Goal: Contribute content

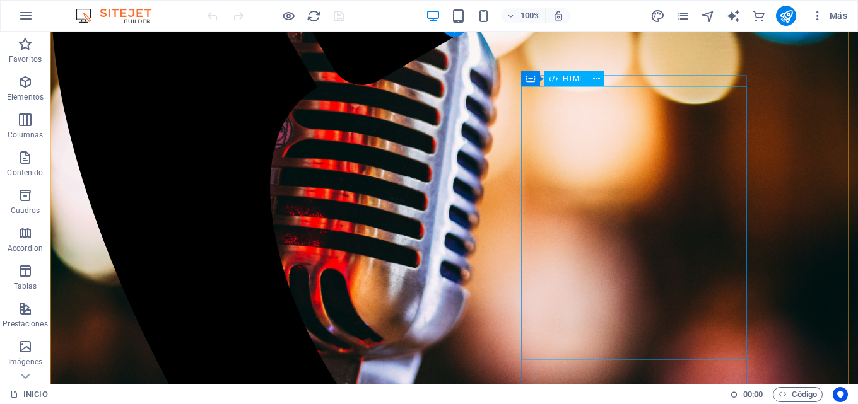
scroll to position [442, 0]
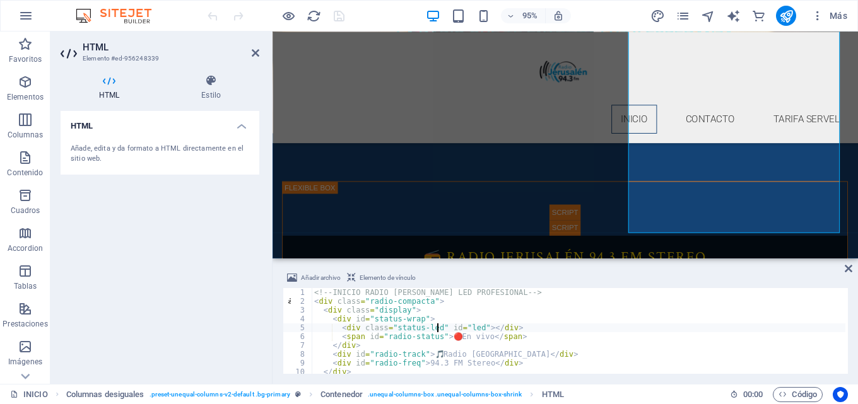
type textarea "</script>"
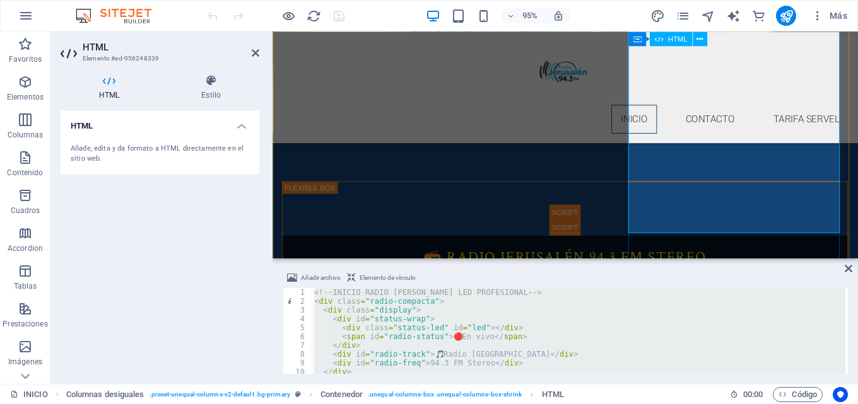
paste textarea
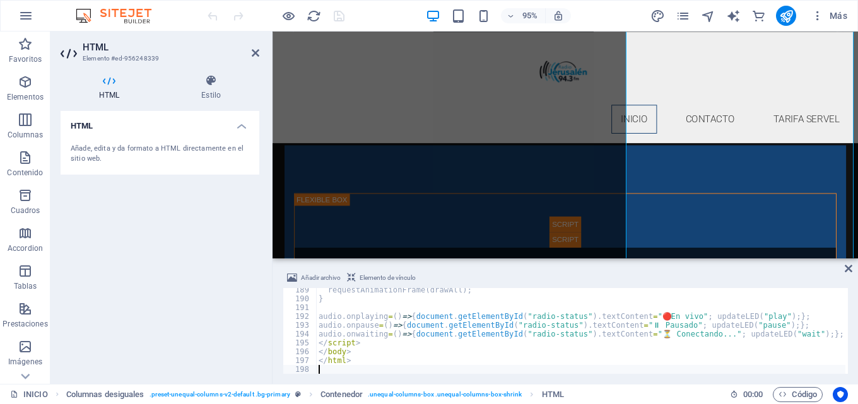
click at [857, 269] on div "Añadir archivo Elemento de vínculo 189 190 191 192 193 194 195 196 197 198 requ…" at bounding box center [564, 322] width 585 height 124
click at [849, 266] on icon at bounding box center [849, 269] width 8 height 10
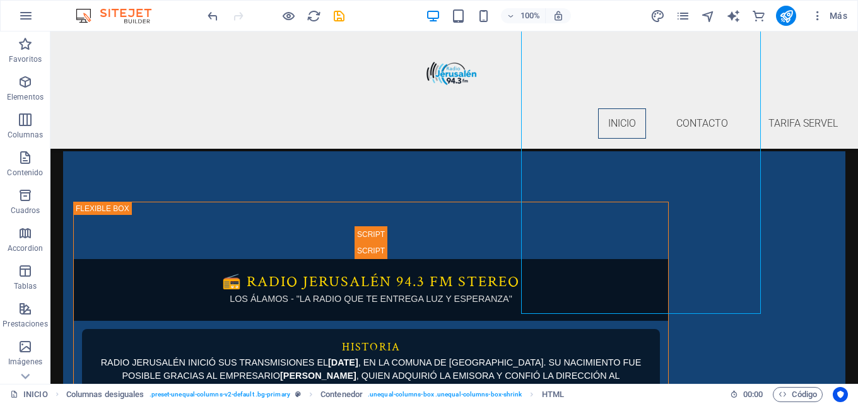
click at [336, 16] on icon "save" at bounding box center [339, 16] width 15 height 15
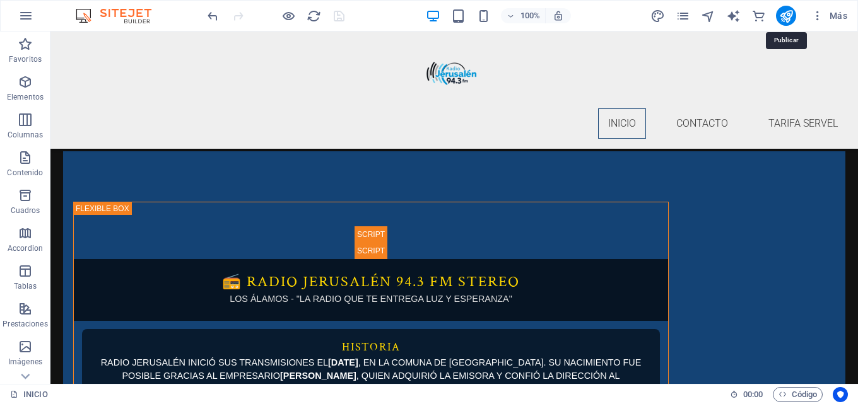
drag, startPoint x: 784, startPoint y: 15, endPoint x: 755, endPoint y: 5, distance: 30.5
click at [784, 14] on icon "publish" at bounding box center [786, 16] width 15 height 15
